Goal: Transaction & Acquisition: Purchase product/service

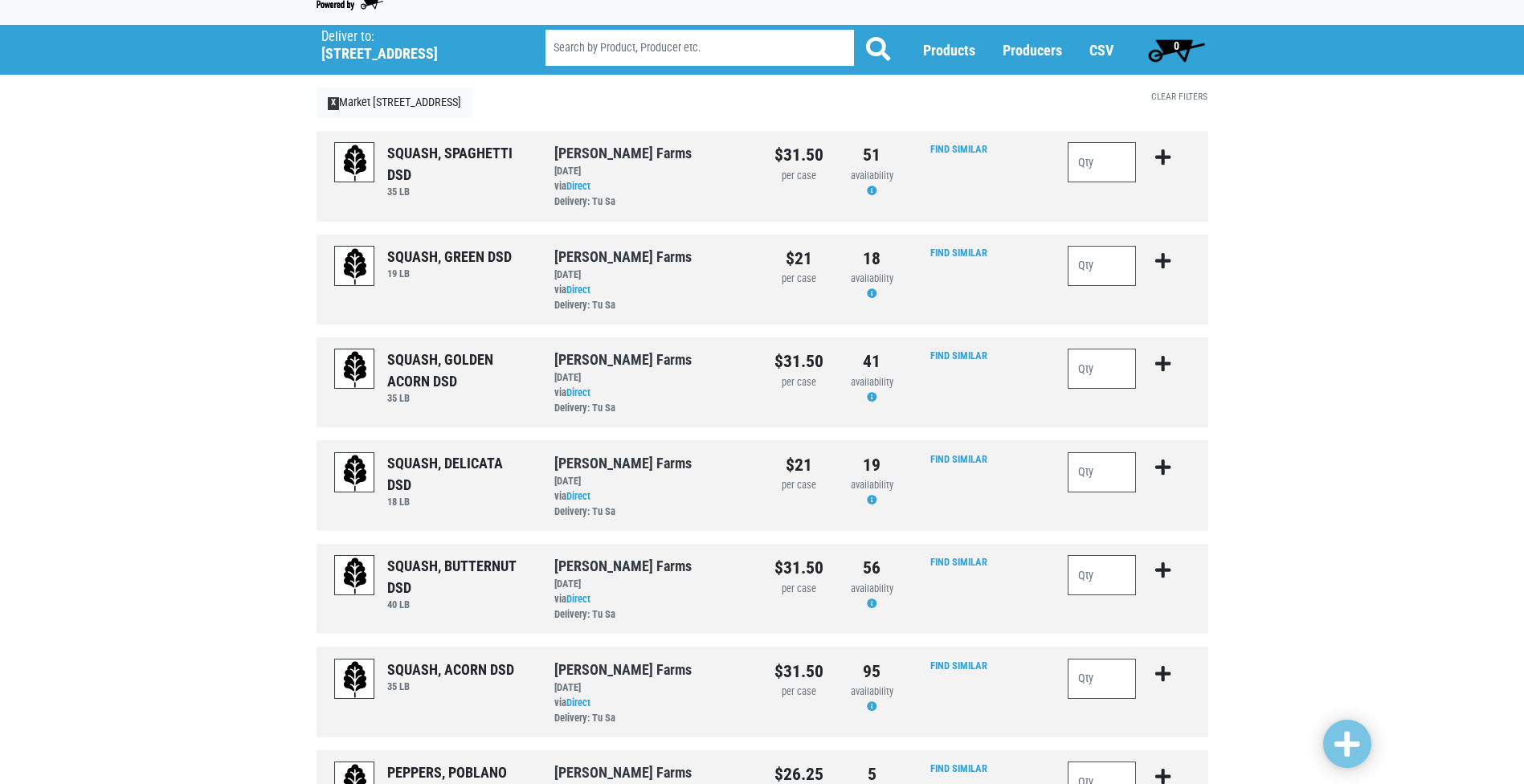
scroll to position [80, 0]
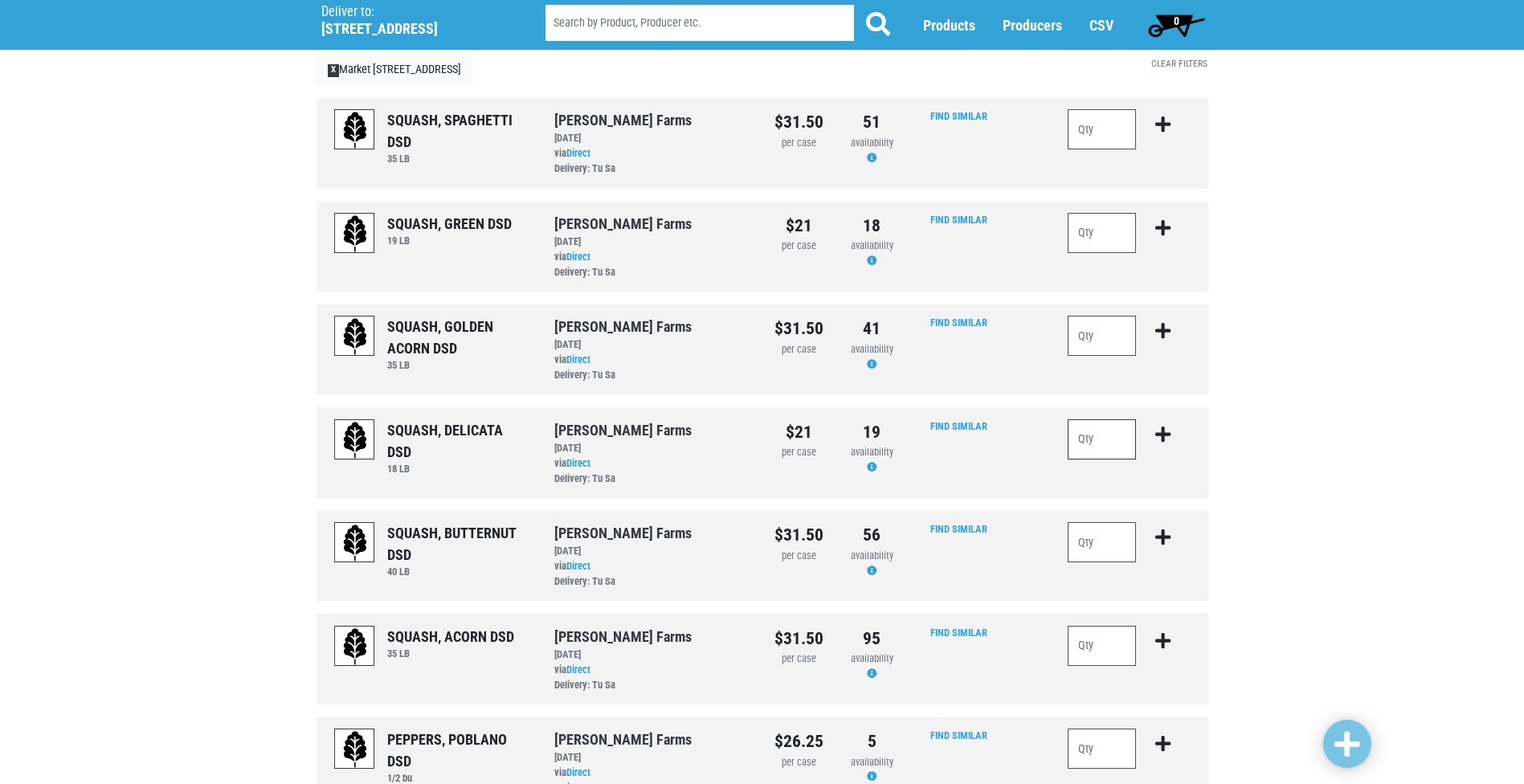
click at [1085, 439] on input "number" at bounding box center [1102, 439] width 69 height 41
type input "1"
click at [1167, 433] on icon "submit" at bounding box center [1162, 435] width 15 height 18
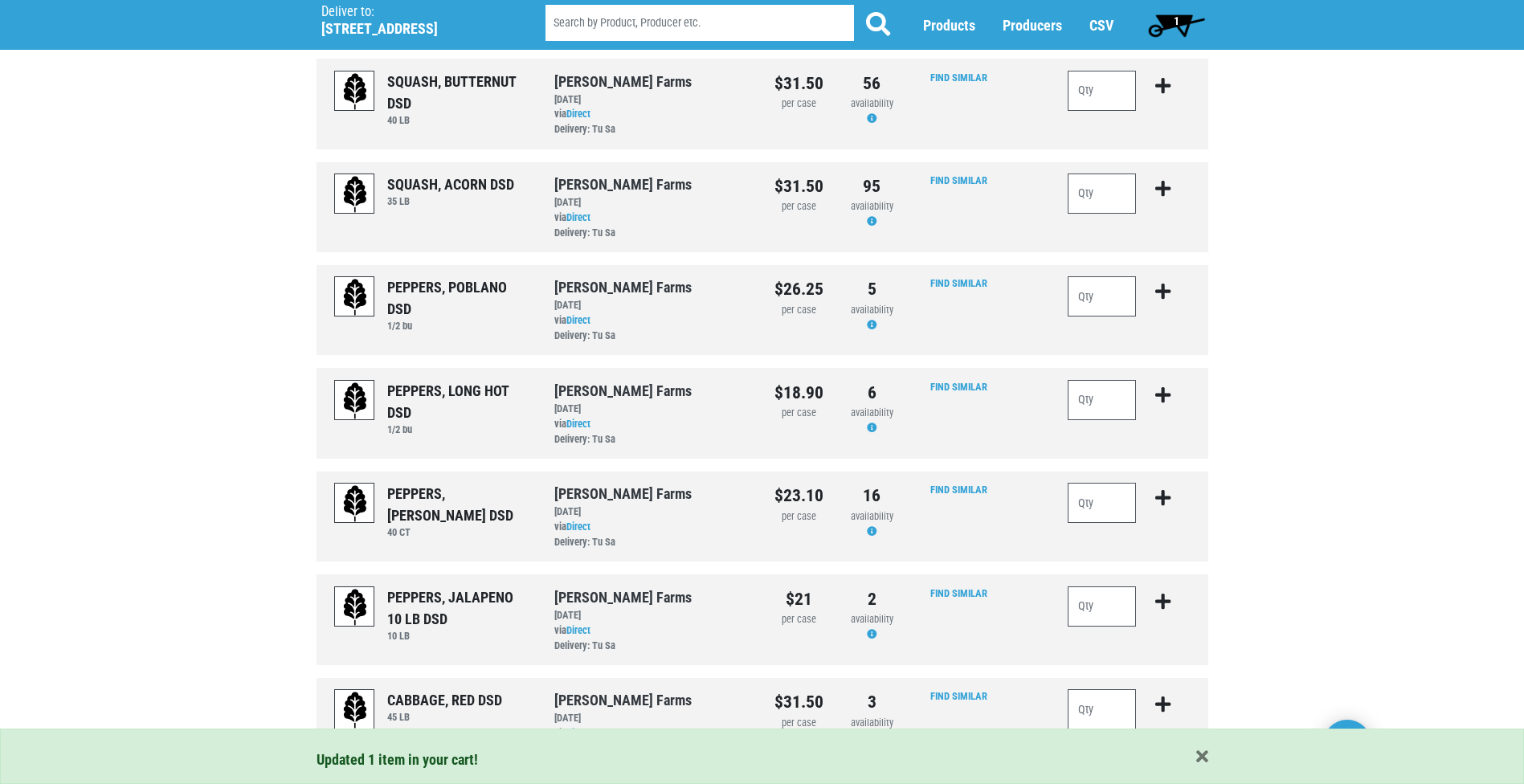
scroll to position [562, 0]
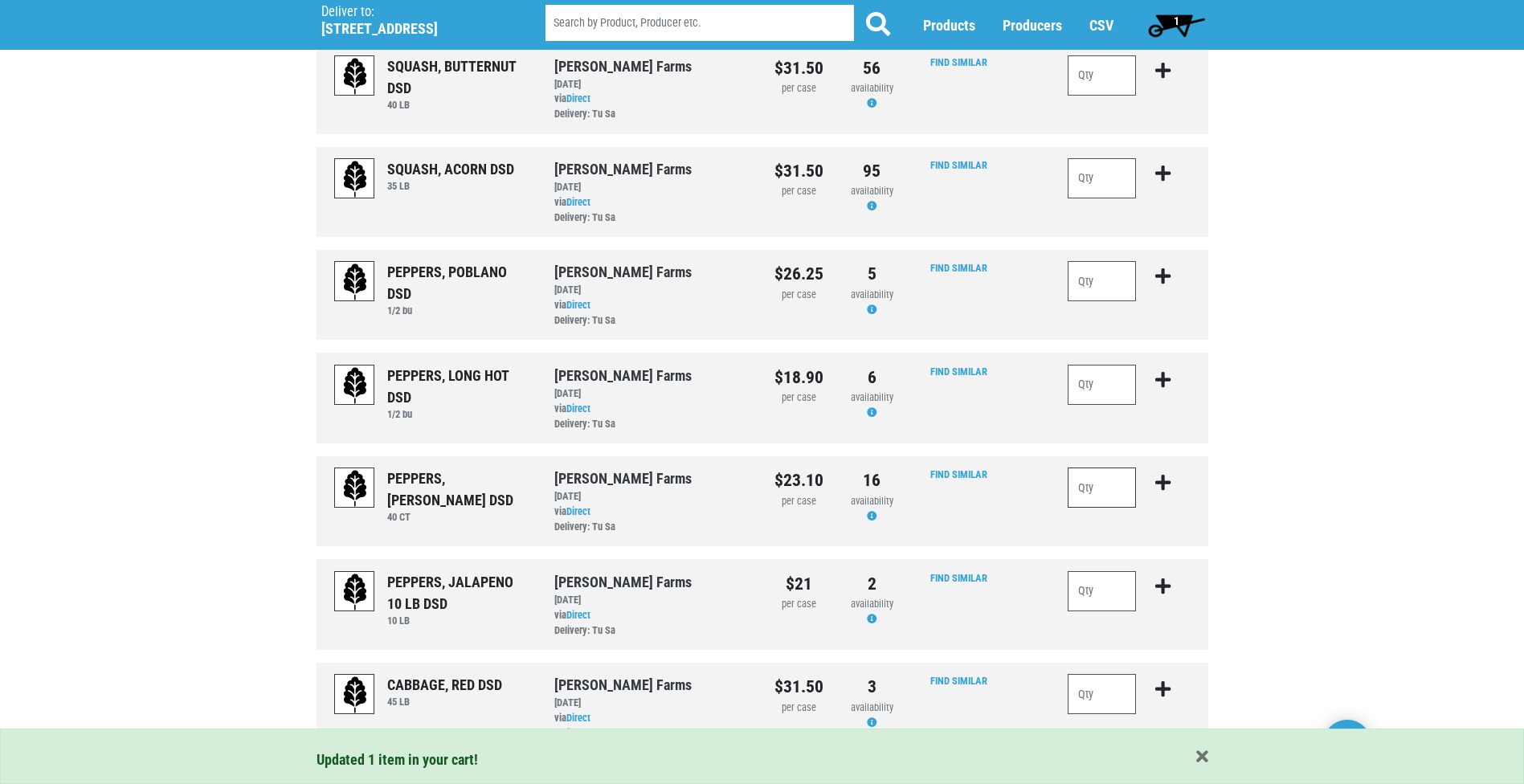
click at [1113, 486] on input "number" at bounding box center [1102, 488] width 69 height 41
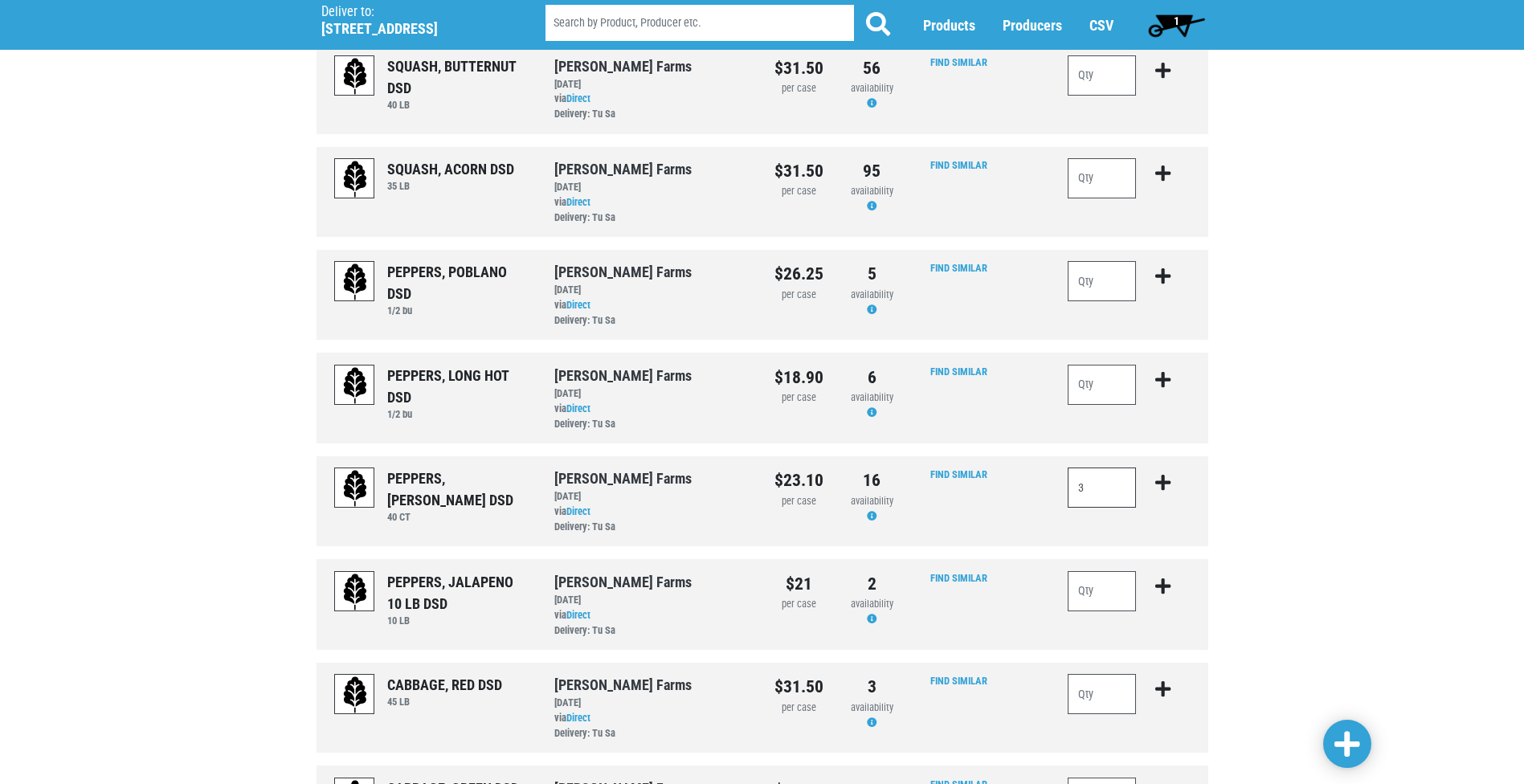
type input "3"
click at [1162, 488] on icon "submit" at bounding box center [1162, 482] width 15 height 18
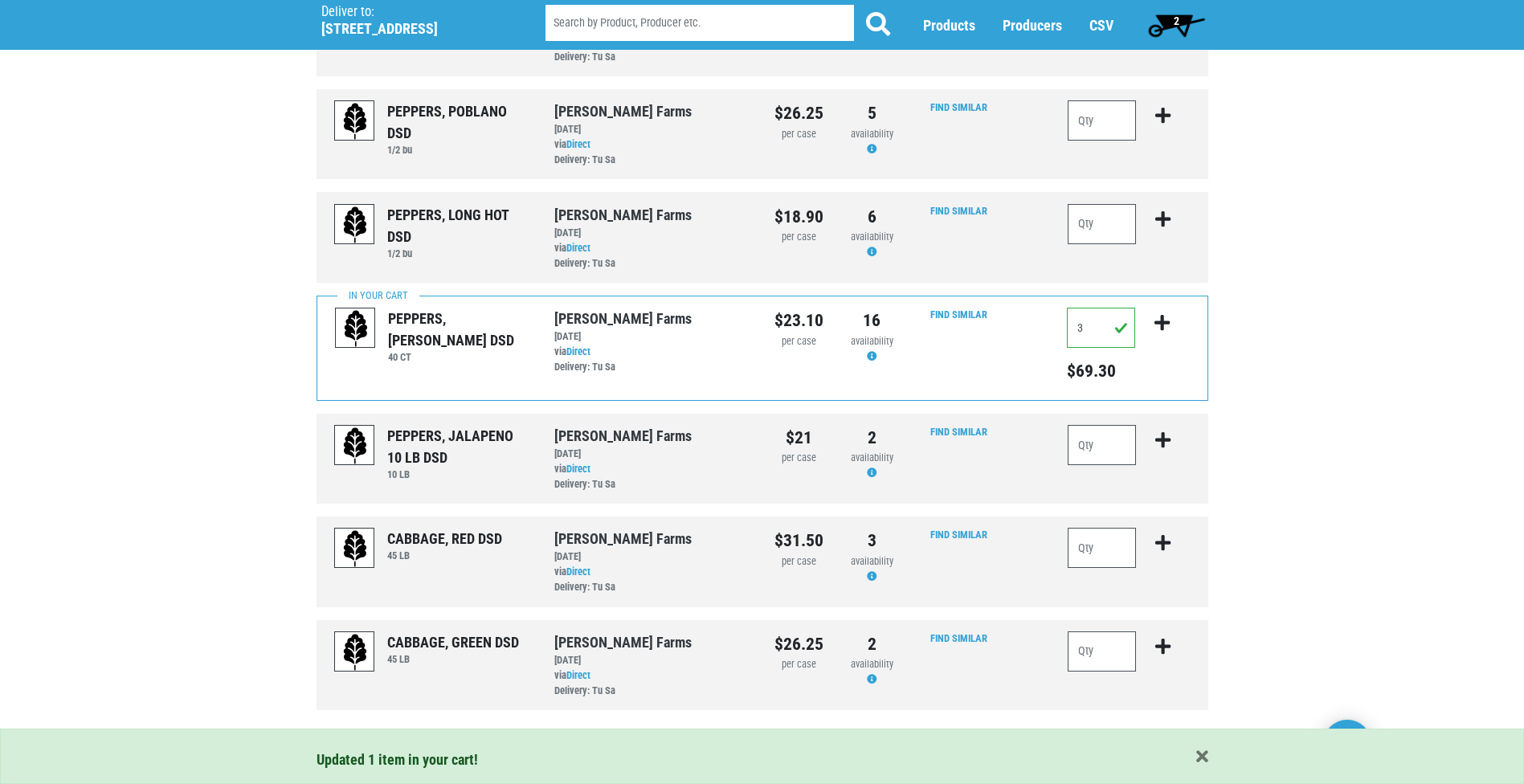
scroll to position [750, 0]
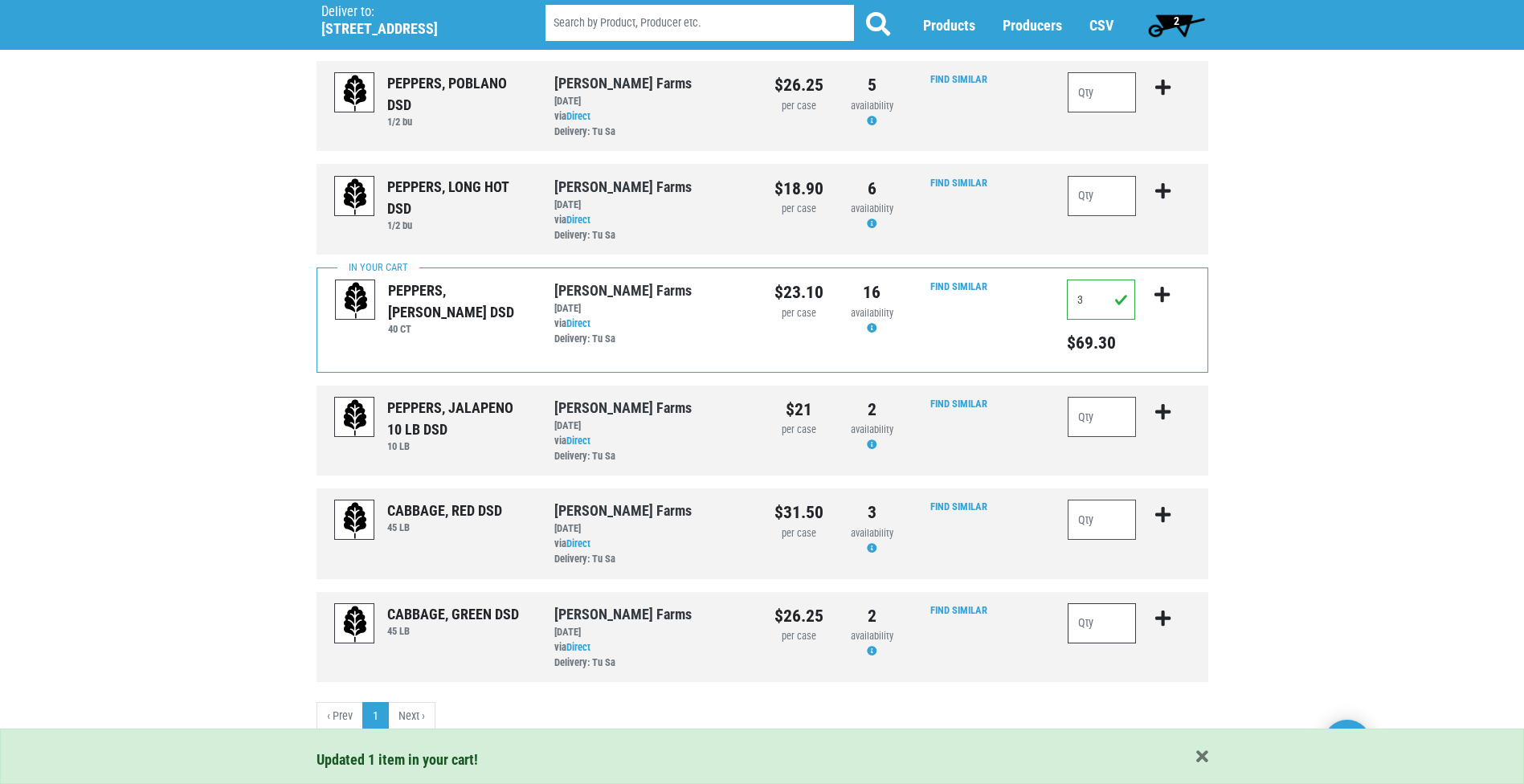
click at [1099, 625] on input "number" at bounding box center [1102, 623] width 69 height 41
type input "2"
click at [1167, 620] on icon "submit" at bounding box center [1162, 618] width 15 height 18
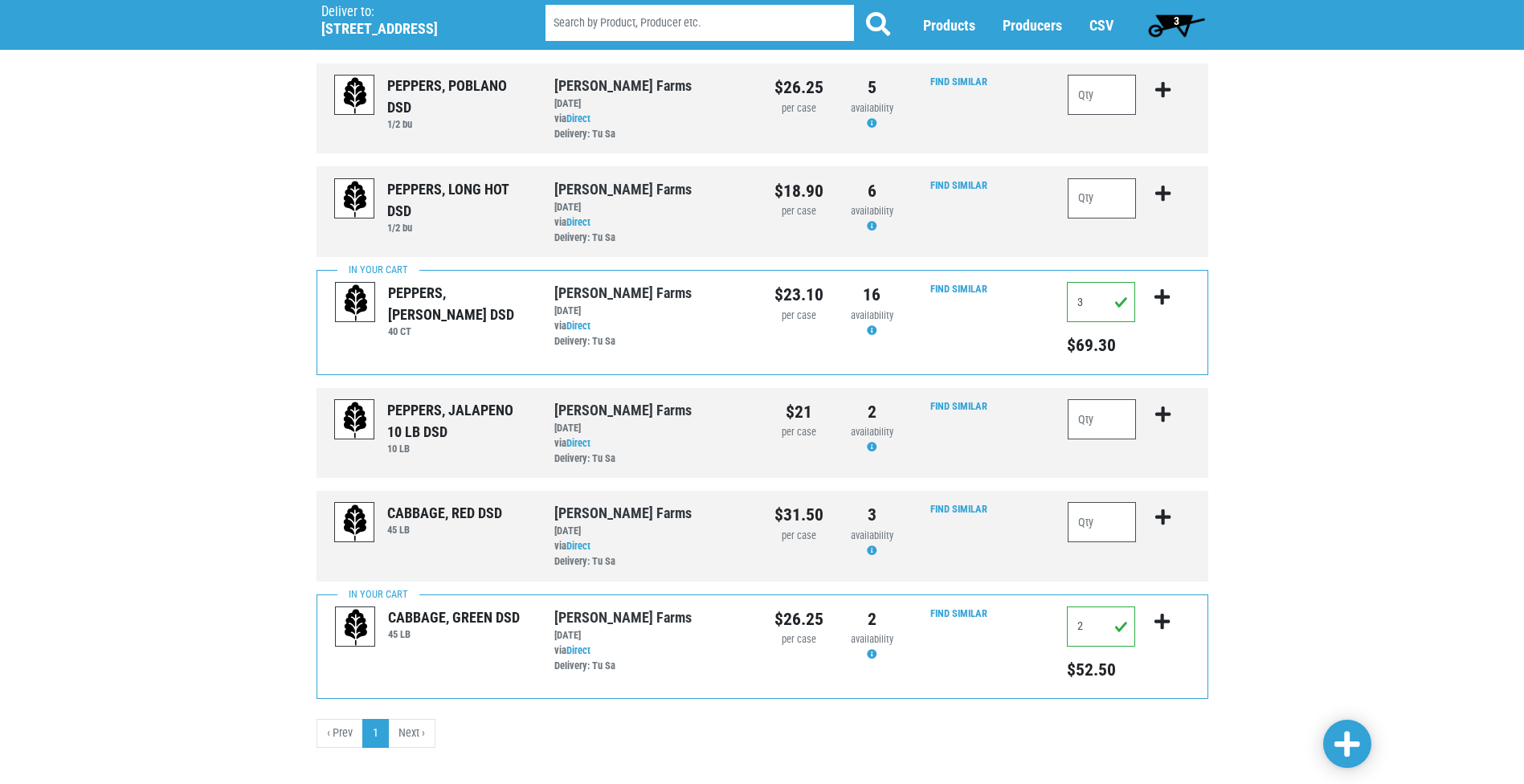
scroll to position [765, 0]
